Goal: Find specific page/section: Find specific page/section

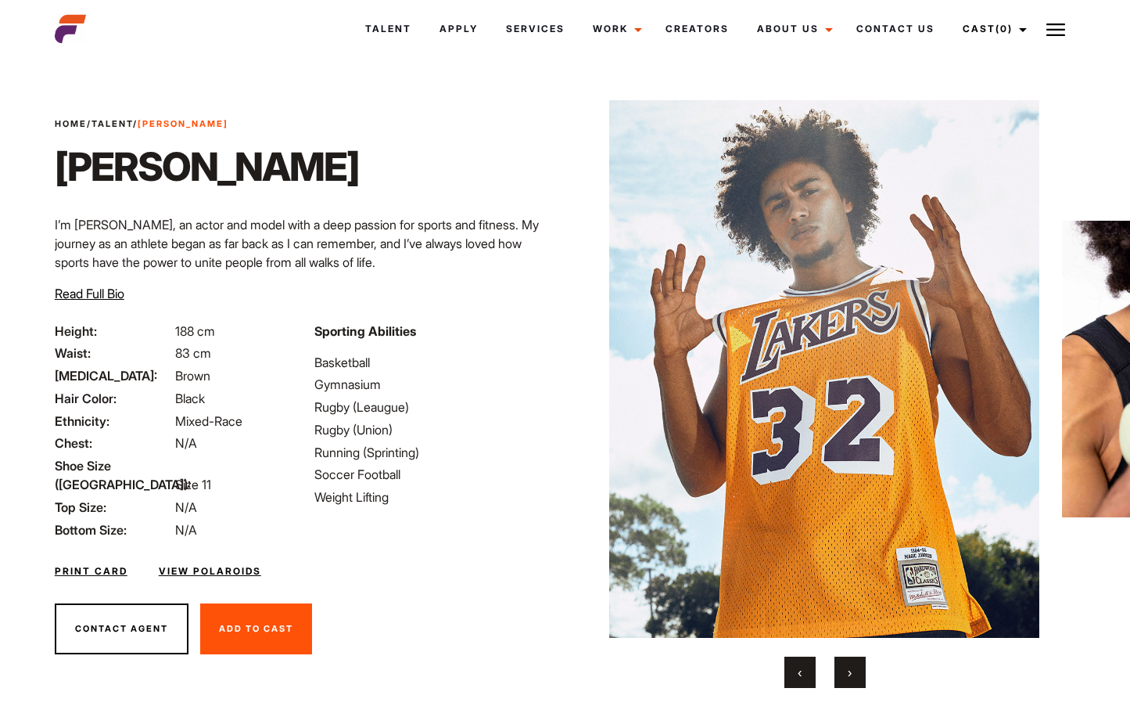
click at [540, 623] on div "Contact Agent Add To Cast Remove From Cast" at bounding box center [305, 628] width 520 height 89
click at [856, 667] on button "›" at bounding box center [850, 671] width 31 height 31
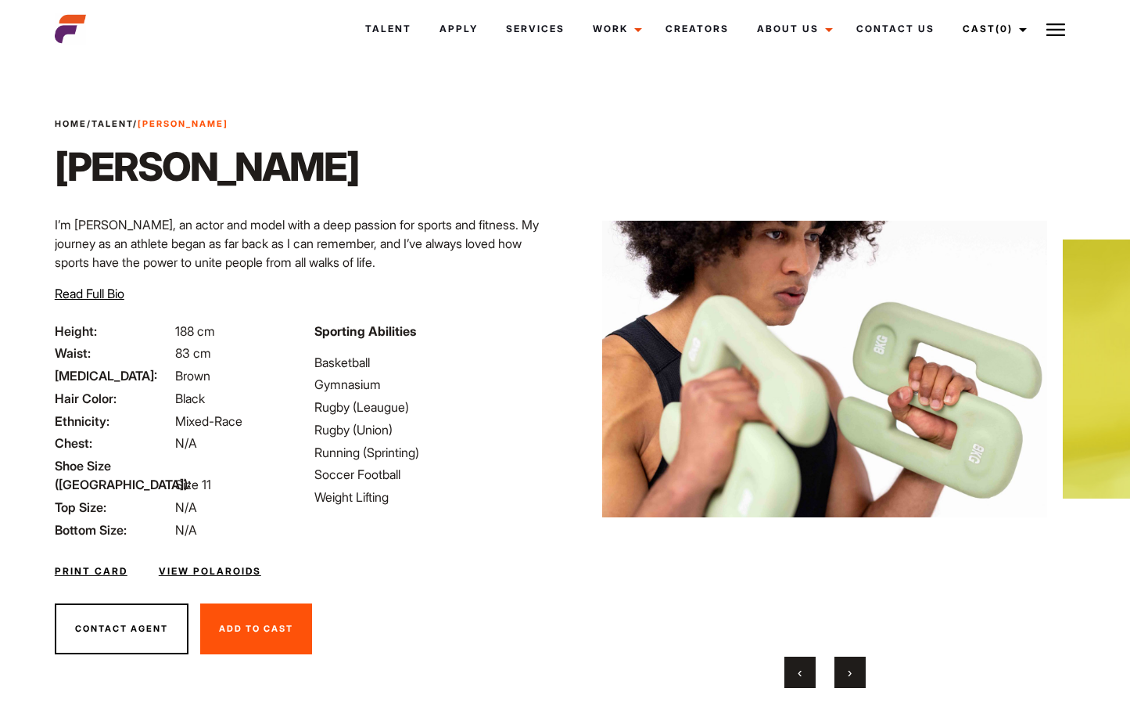
click at [856, 667] on button "›" at bounding box center [850, 671] width 31 height 31
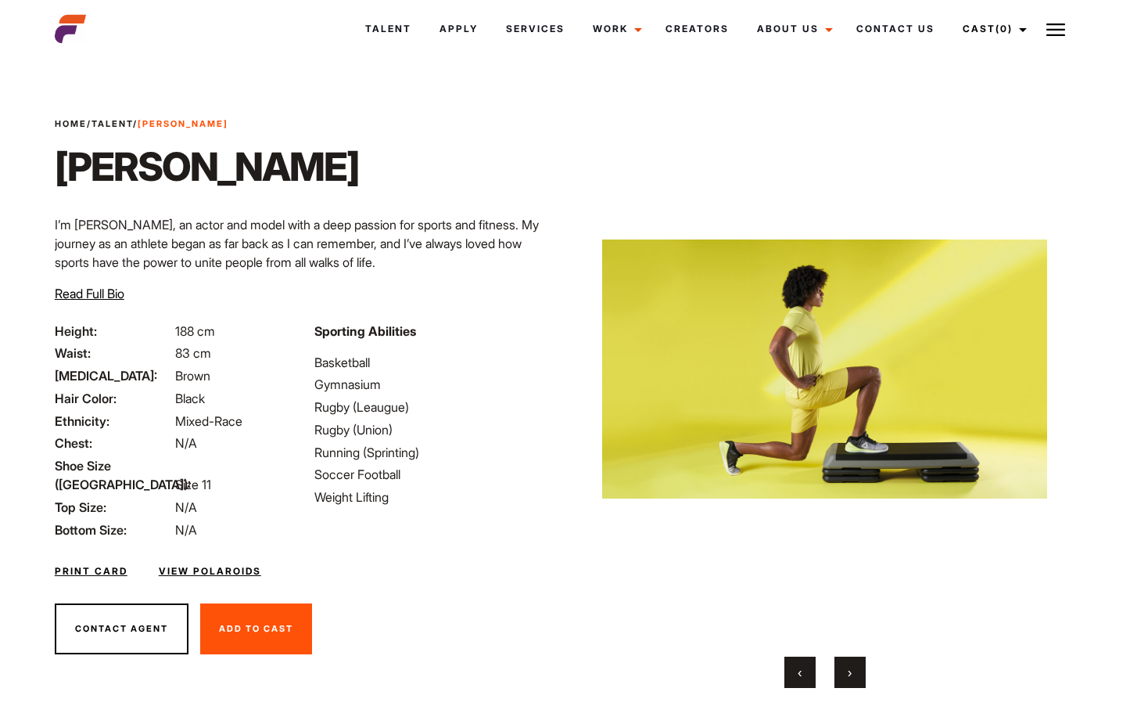
click at [856, 667] on button "›" at bounding box center [850, 671] width 31 height 31
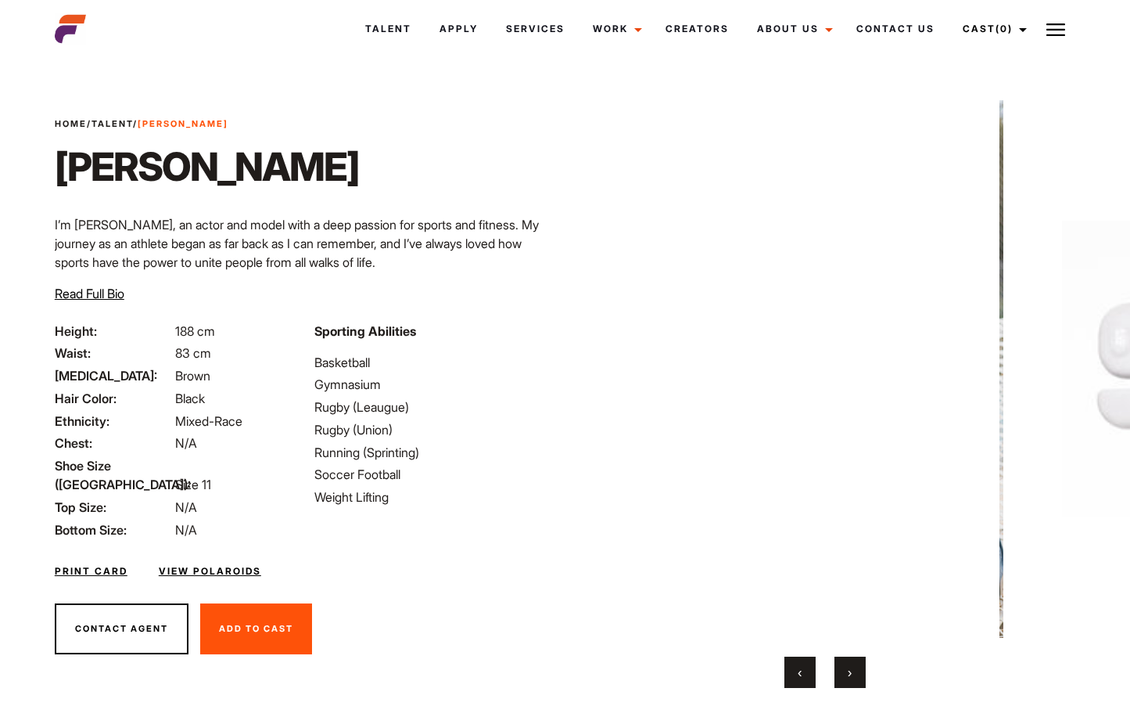
click at [856, 667] on button "›" at bounding box center [850, 671] width 31 height 31
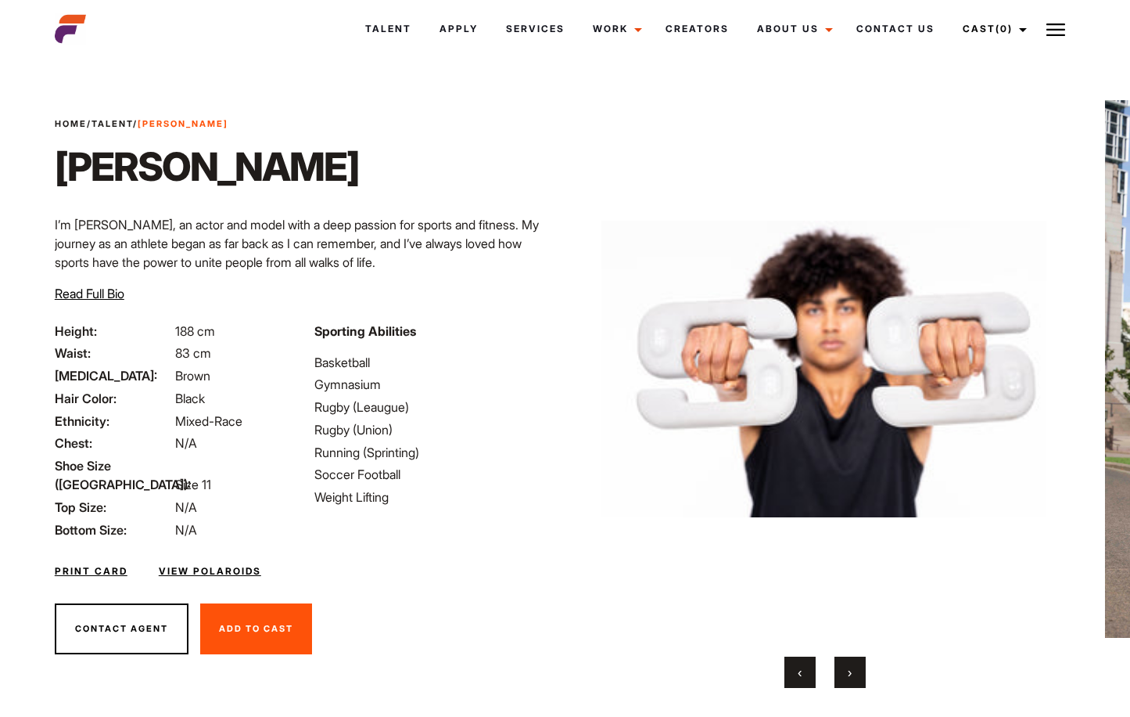
click at [856, 667] on button "›" at bounding box center [850, 671] width 31 height 31
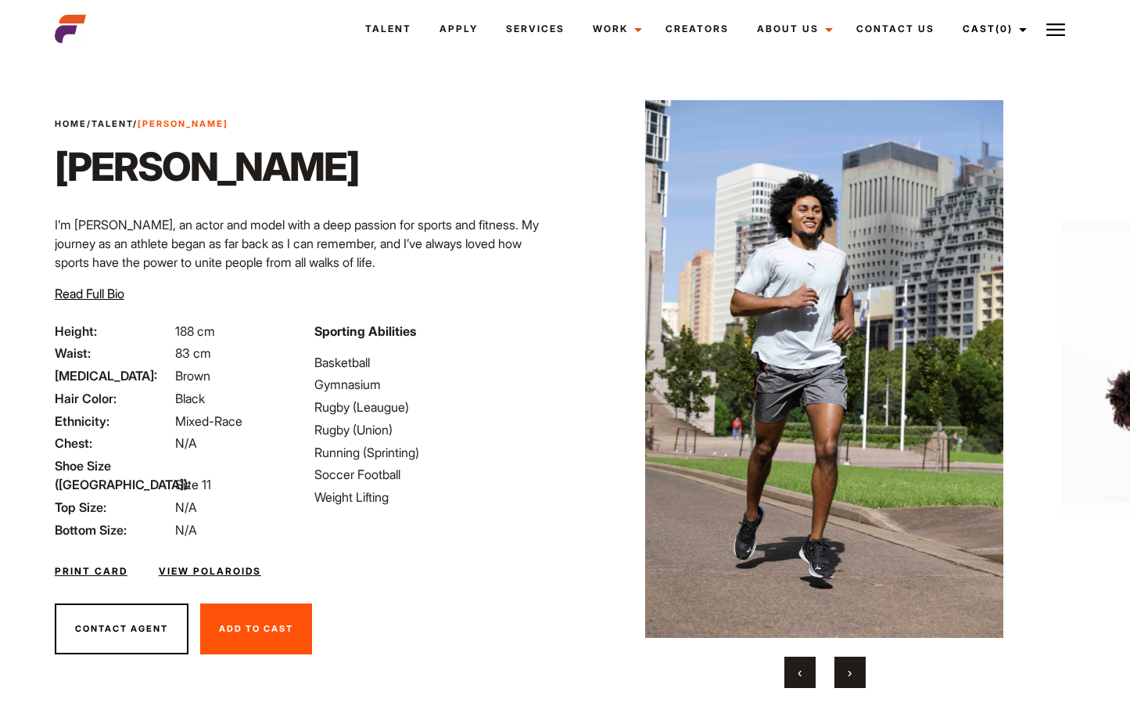
click at [856, 667] on button "›" at bounding box center [850, 671] width 31 height 31
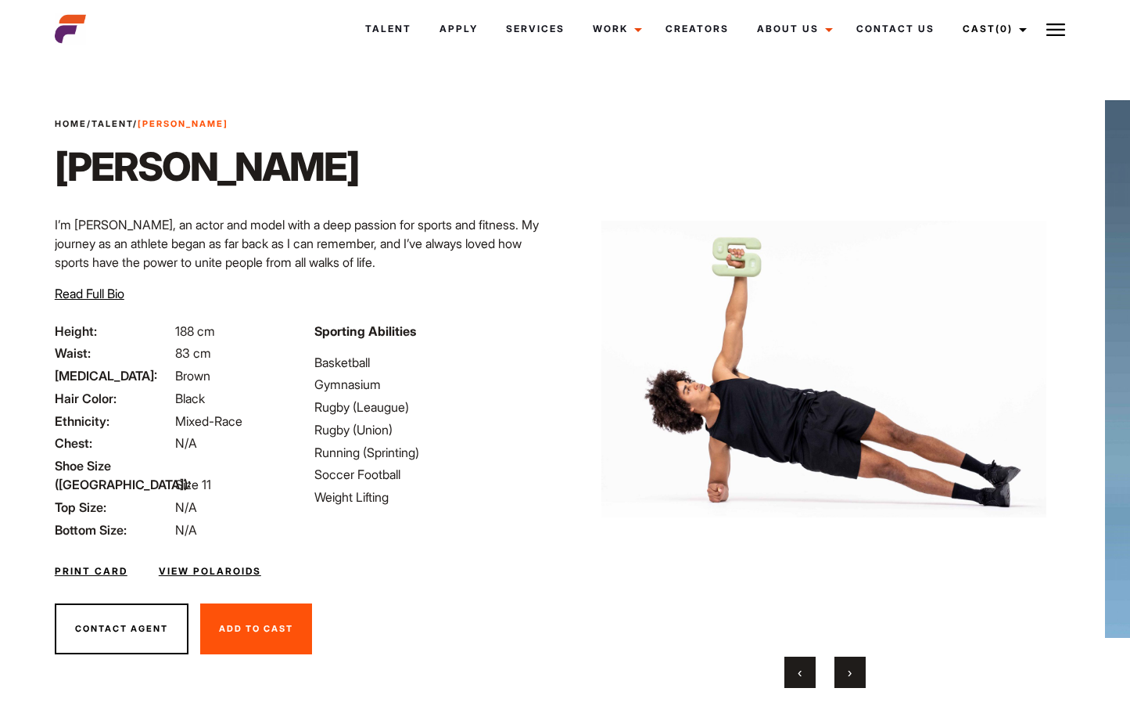
click at [856, 667] on button "›" at bounding box center [850, 671] width 31 height 31
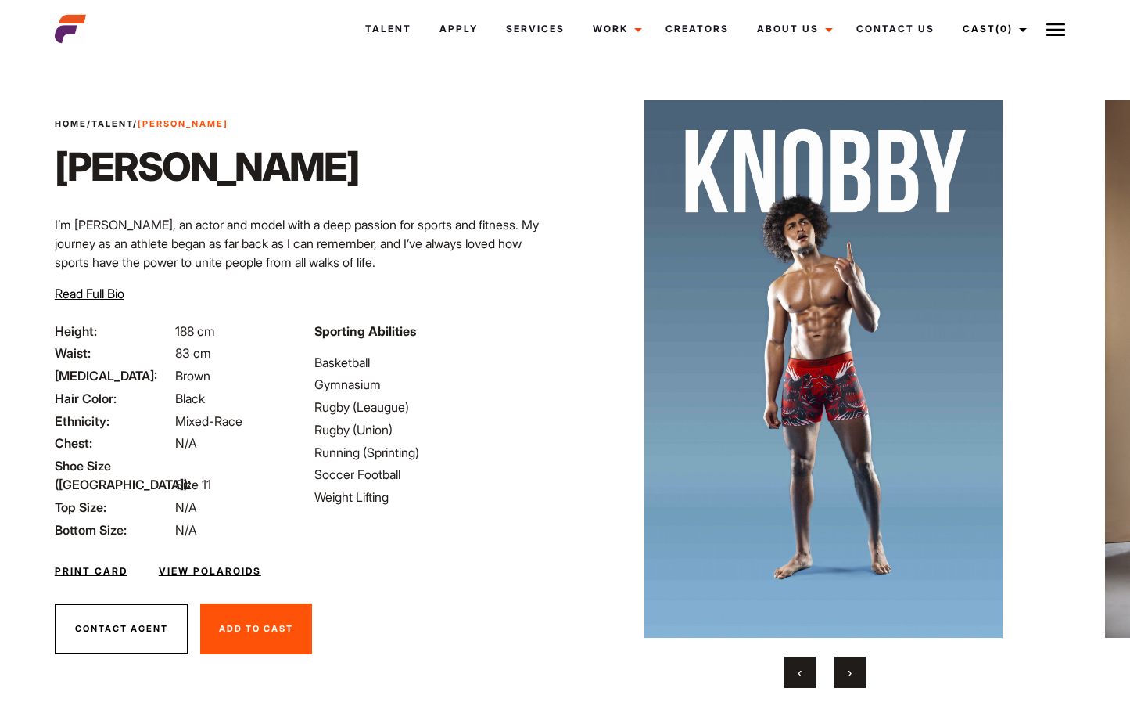
click at [856, 667] on button "›" at bounding box center [850, 671] width 31 height 31
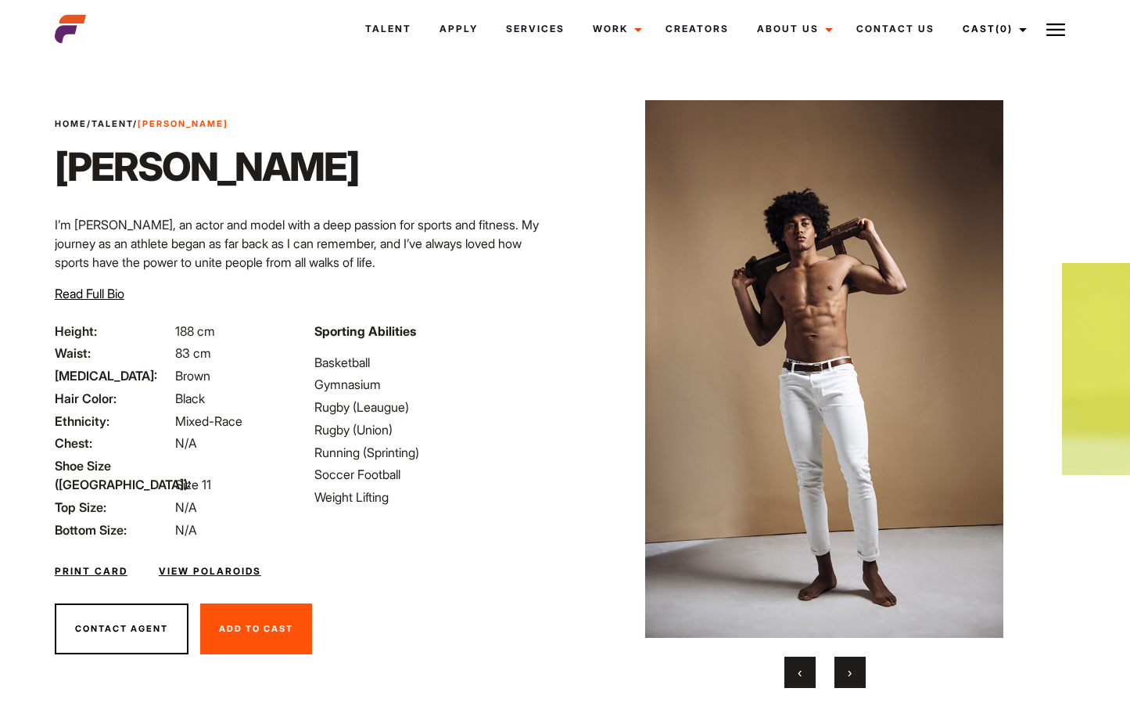
click at [856, 667] on button "›" at bounding box center [850, 671] width 31 height 31
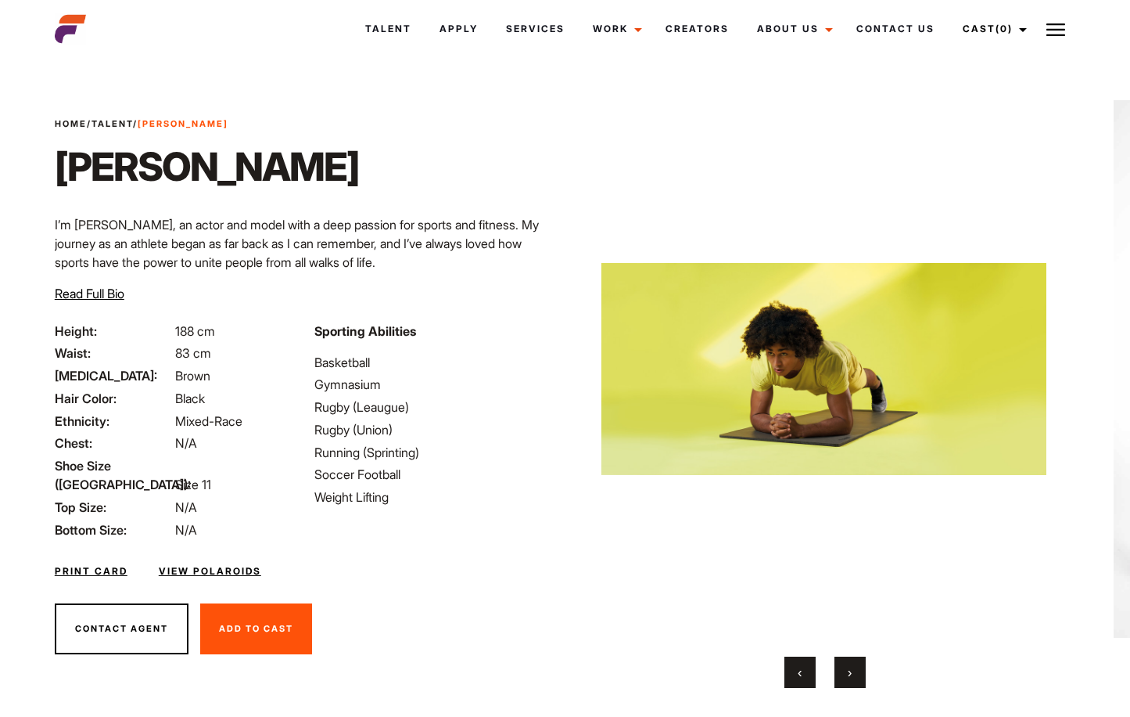
click at [856, 667] on button "›" at bounding box center [850, 671] width 31 height 31
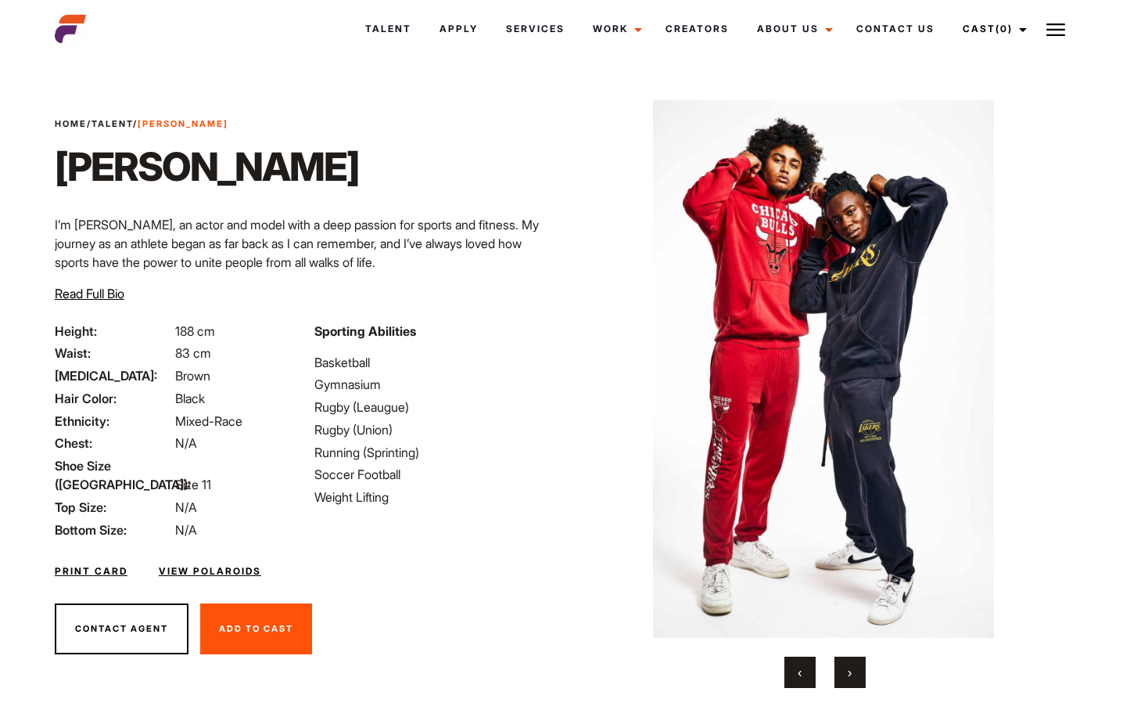
click at [856, 667] on button "›" at bounding box center [850, 671] width 31 height 31
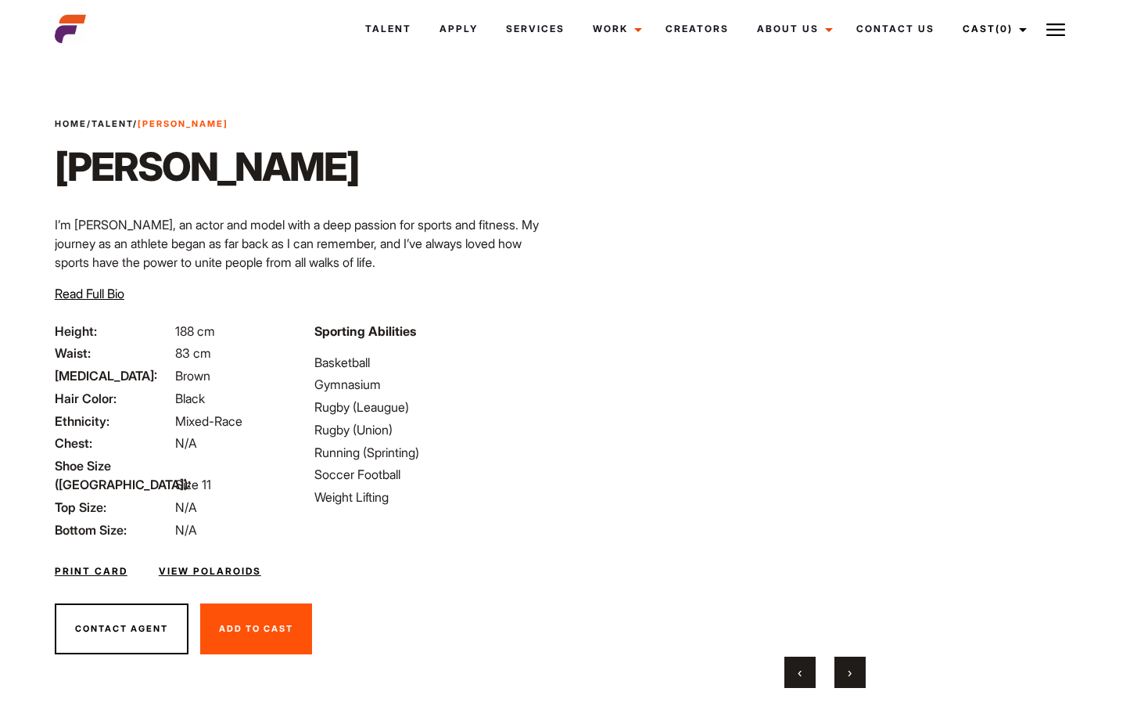
click at [856, 667] on button "›" at bounding box center [850, 671] width 31 height 31
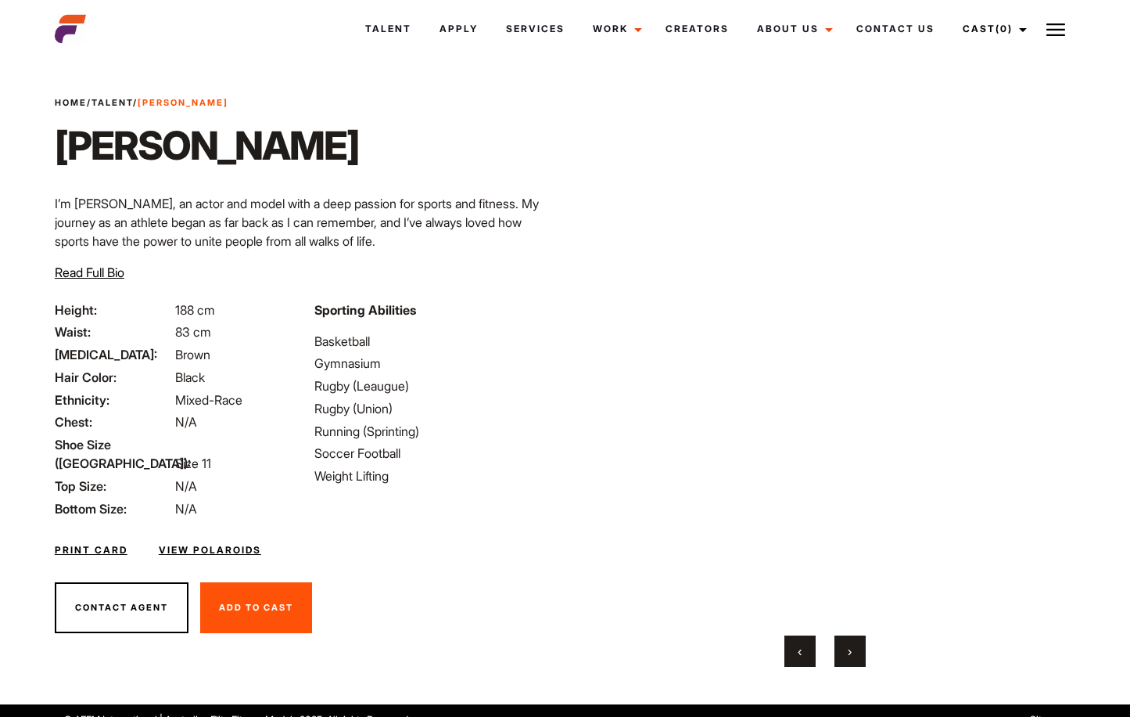
scroll to position [39, 0]
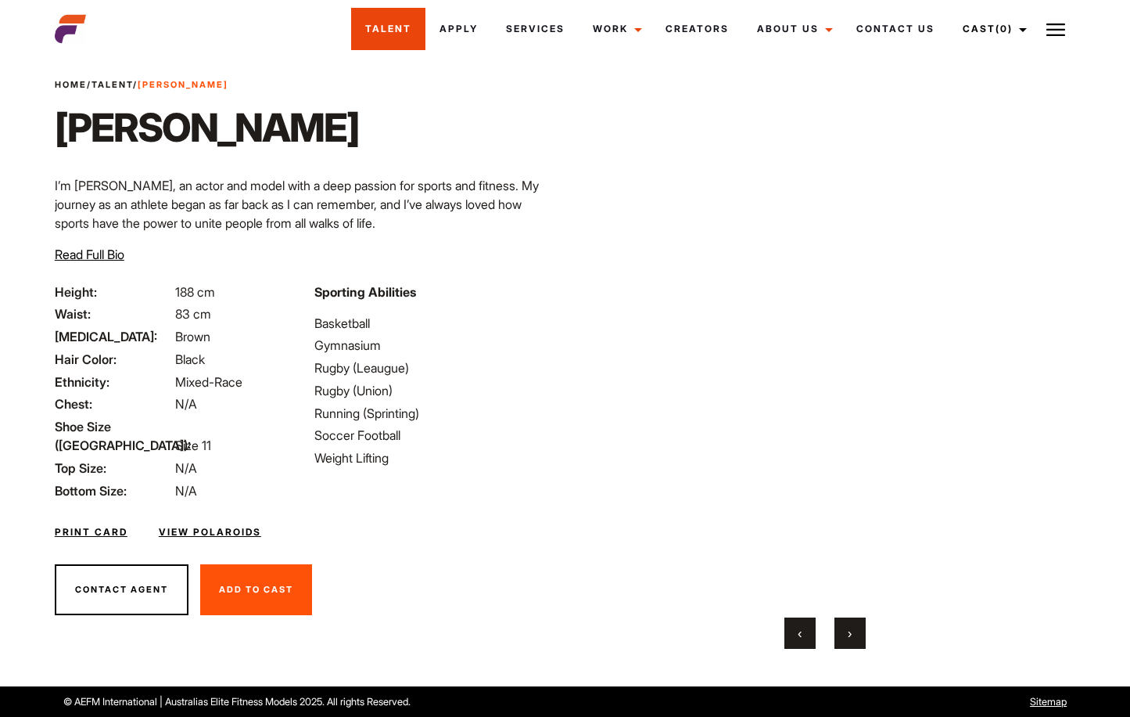
click at [386, 31] on link "Talent" at bounding box center [388, 29] width 74 height 42
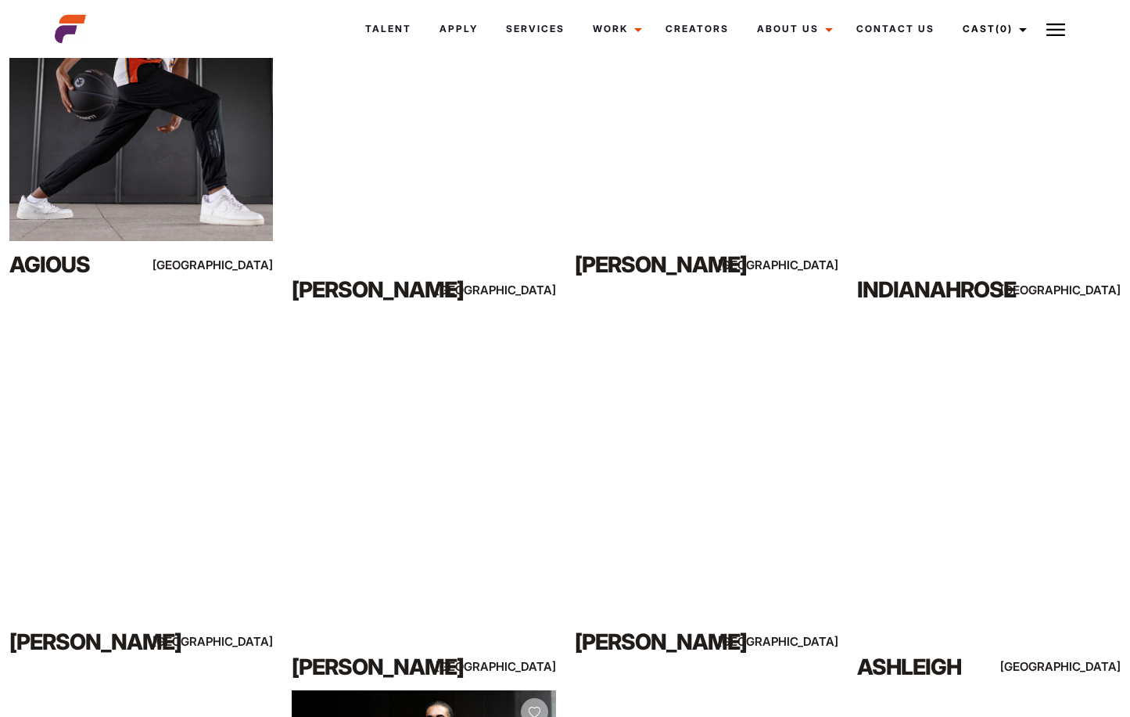
scroll to position [6841, 0]
